Goal: Complete application form

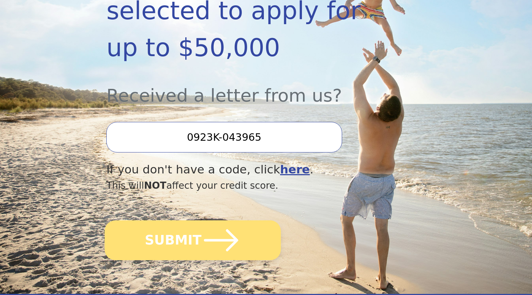
scroll to position [200, 0]
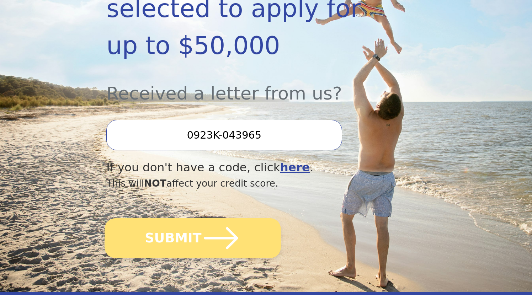
click at [218, 219] on icon "submit" at bounding box center [221, 238] width 39 height 39
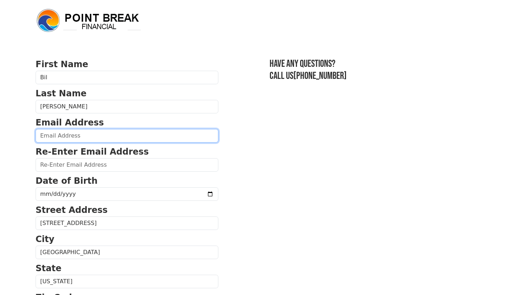
type input "[DOMAIN_NAME][EMAIL_ADDRESS][PERSON_NAME][DOMAIN_NAME]"
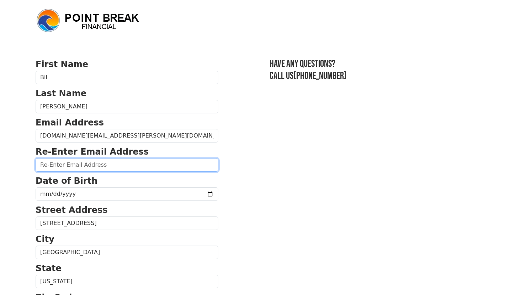
type input "[DOMAIN_NAME][EMAIL_ADDRESS][PERSON_NAME][DOMAIN_NAME]"
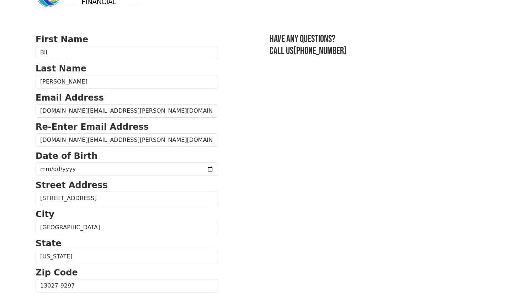
scroll to position [26, 0]
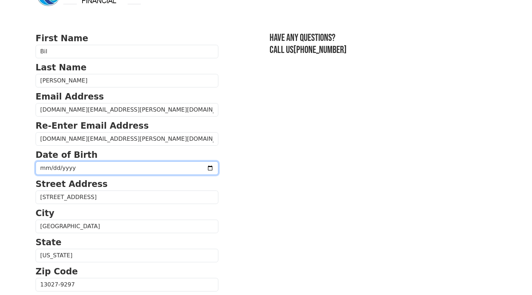
click at [76, 167] on input "date" at bounding box center [127, 168] width 183 height 14
type input "[DATE]"
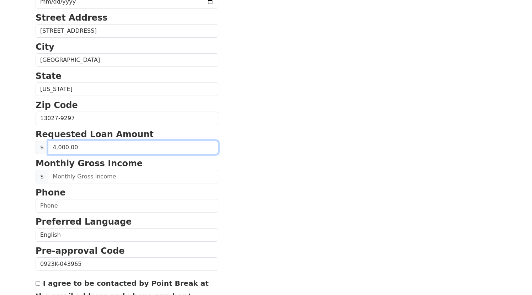
type input "40,000.00"
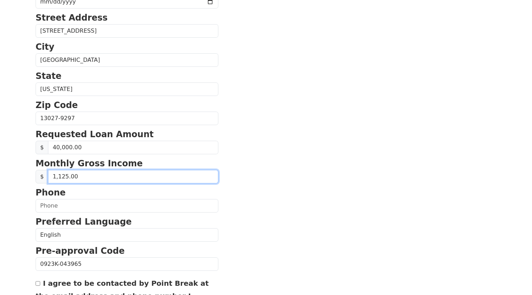
type input "11,250.00"
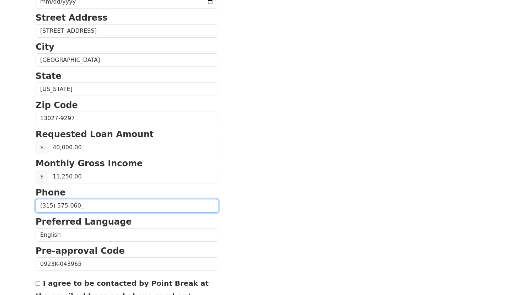
type input "[PHONE_NUMBER]"
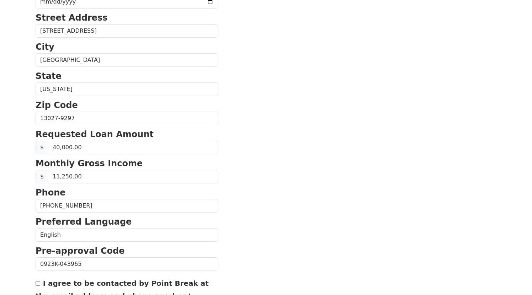
click at [221, 221] on section "First Name [PERSON_NAME] Last Name [PERSON_NAME] Email Address [DOMAIN_NAME][EM…" at bounding box center [266, 119] width 461 height 507
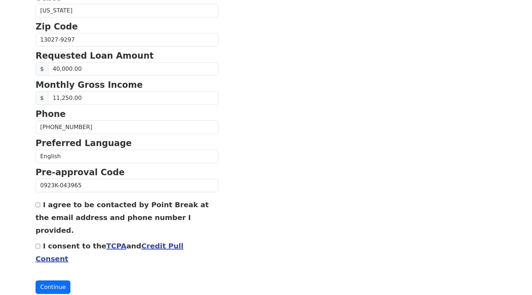
scroll to position [271, 0]
click at [38, 244] on input "I consent to the TCPA and Credit Pull Consent" at bounding box center [38, 246] width 5 height 5
checkbox input "true"
click at [37, 207] on input "I agree to be contacted by Point Break at the email address and phone number I …" at bounding box center [38, 205] width 5 height 5
checkbox input "true"
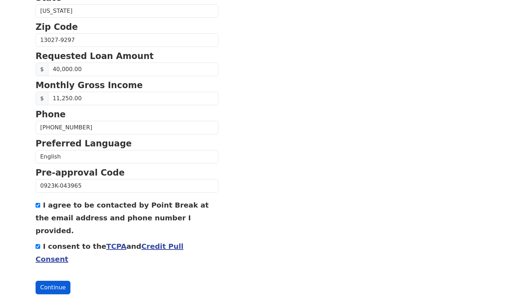
click at [57, 281] on button "Continue" at bounding box center [53, 288] width 35 height 14
